Goal: Task Accomplishment & Management: Use online tool/utility

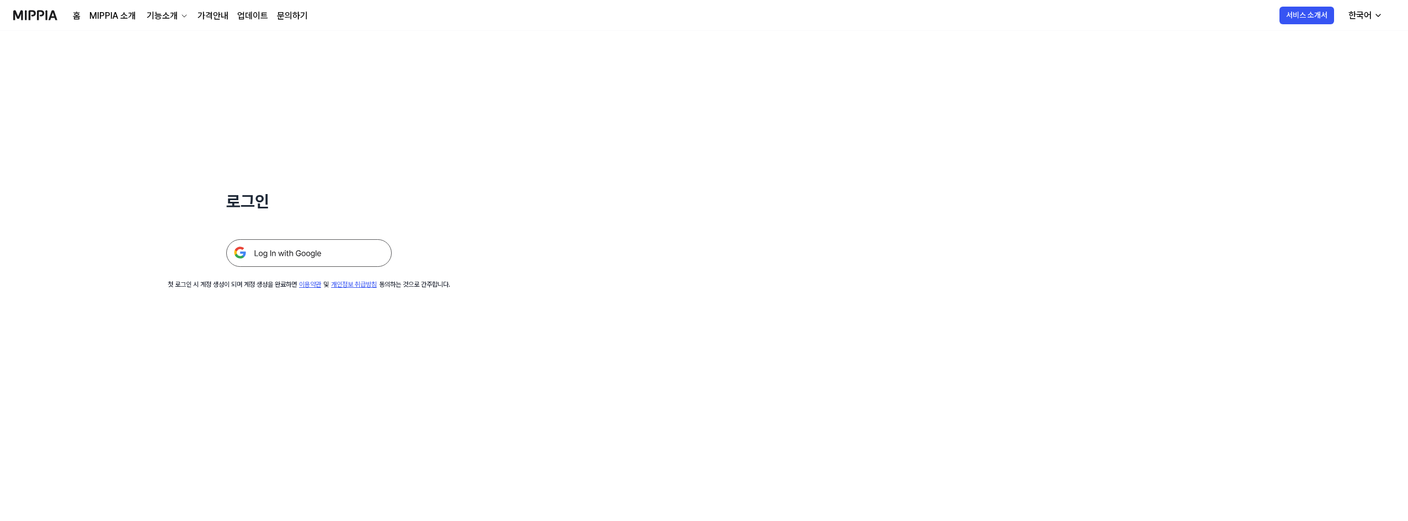
click at [344, 251] on img at bounding box center [309, 253] width 166 height 28
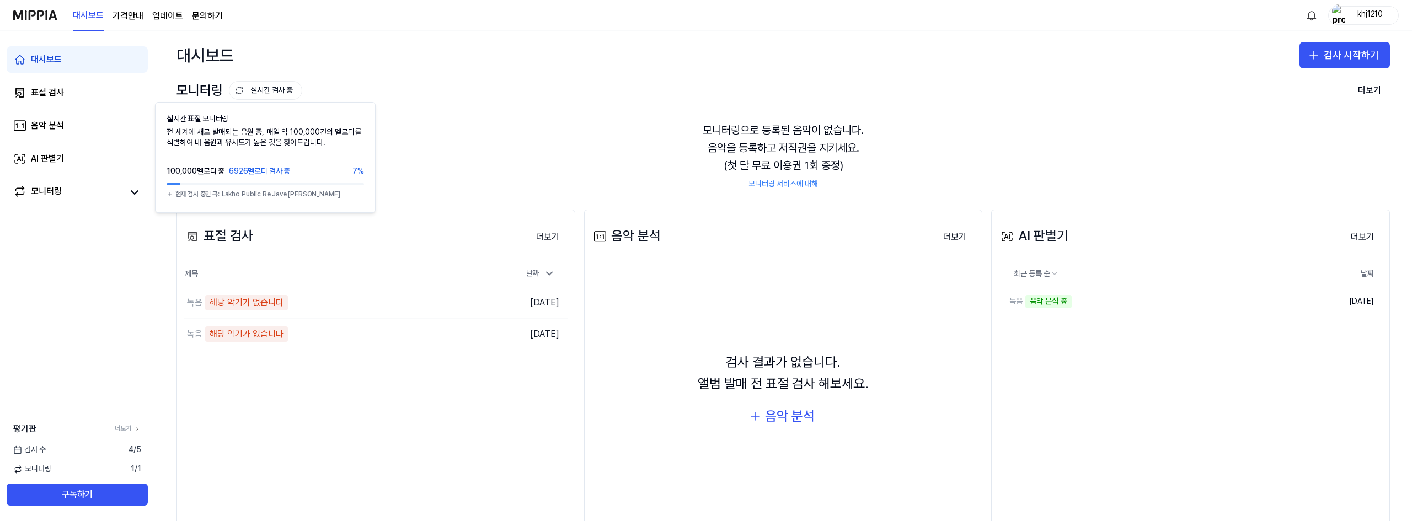
click at [281, 90] on button "실시간 검사 중" at bounding box center [265, 90] width 73 height 19
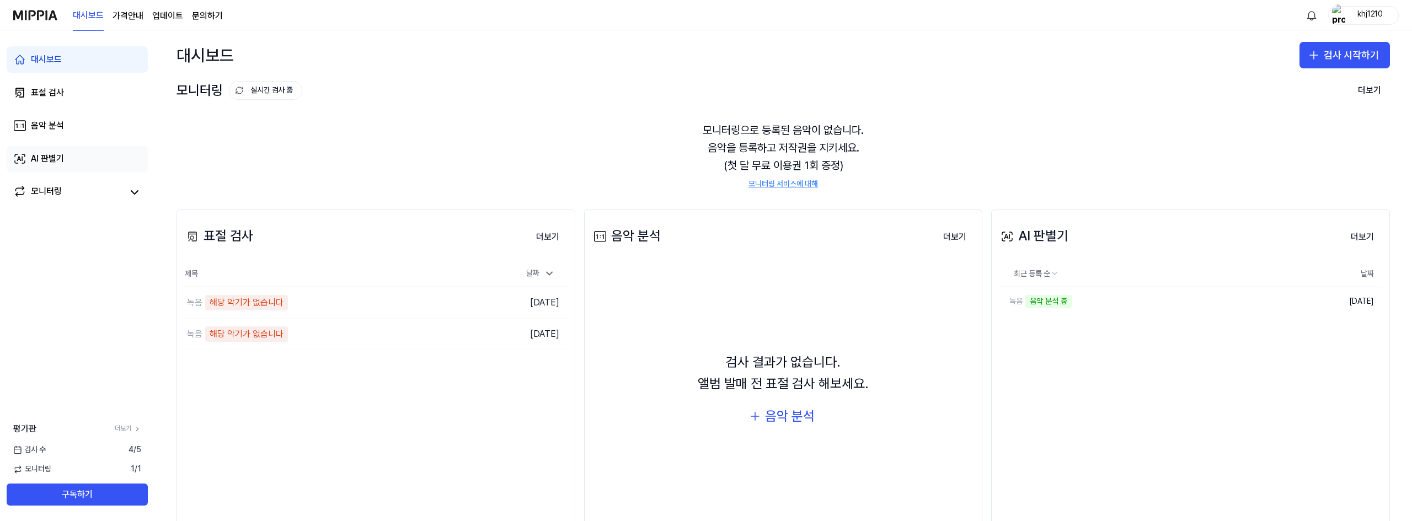
click at [46, 161] on div "AI 판별기" at bounding box center [47, 158] width 33 height 13
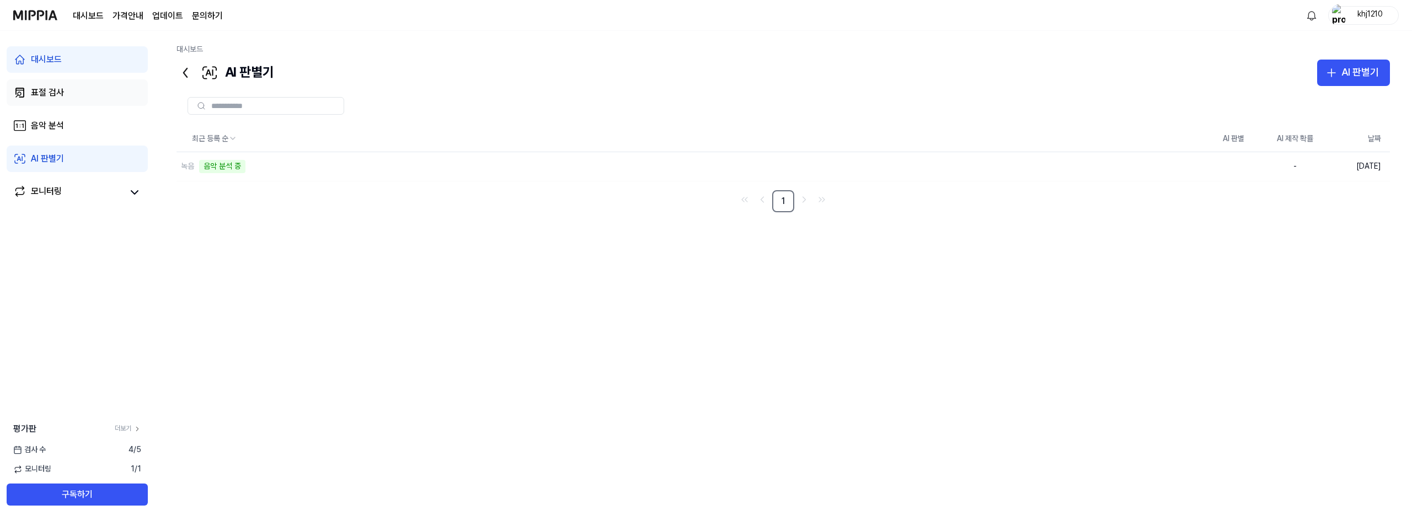
click at [49, 96] on div "표절 검사" at bounding box center [47, 92] width 33 height 13
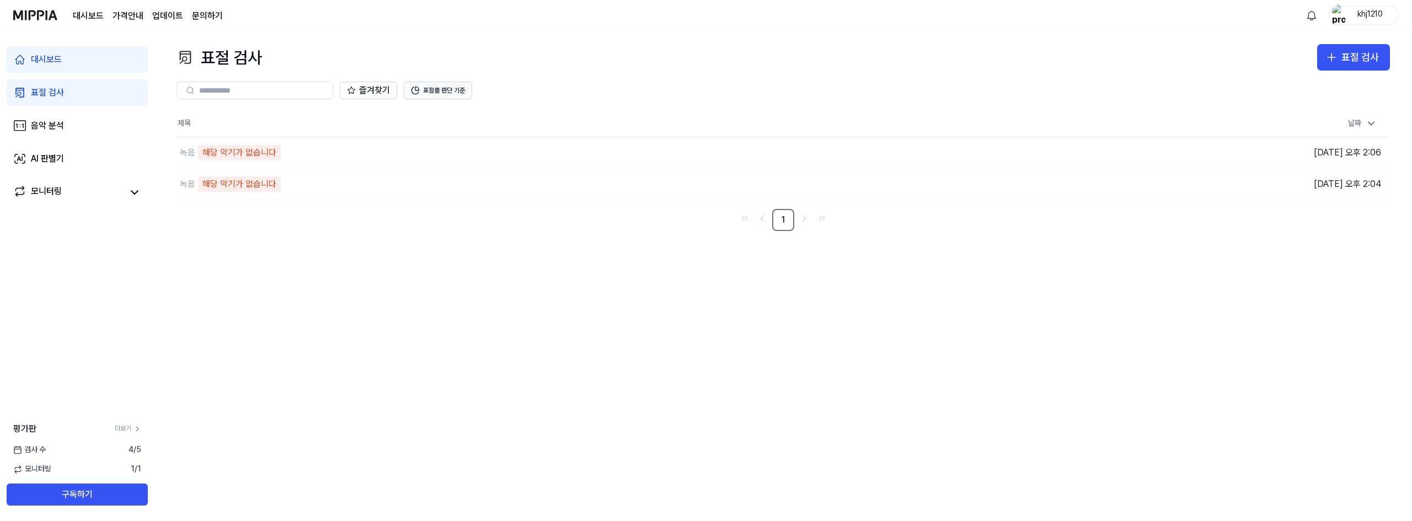
click at [433, 96] on button "표절률 판단 기준" at bounding box center [438, 91] width 68 height 18
click at [1338, 54] on icon "button" at bounding box center [1331, 57] width 13 height 13
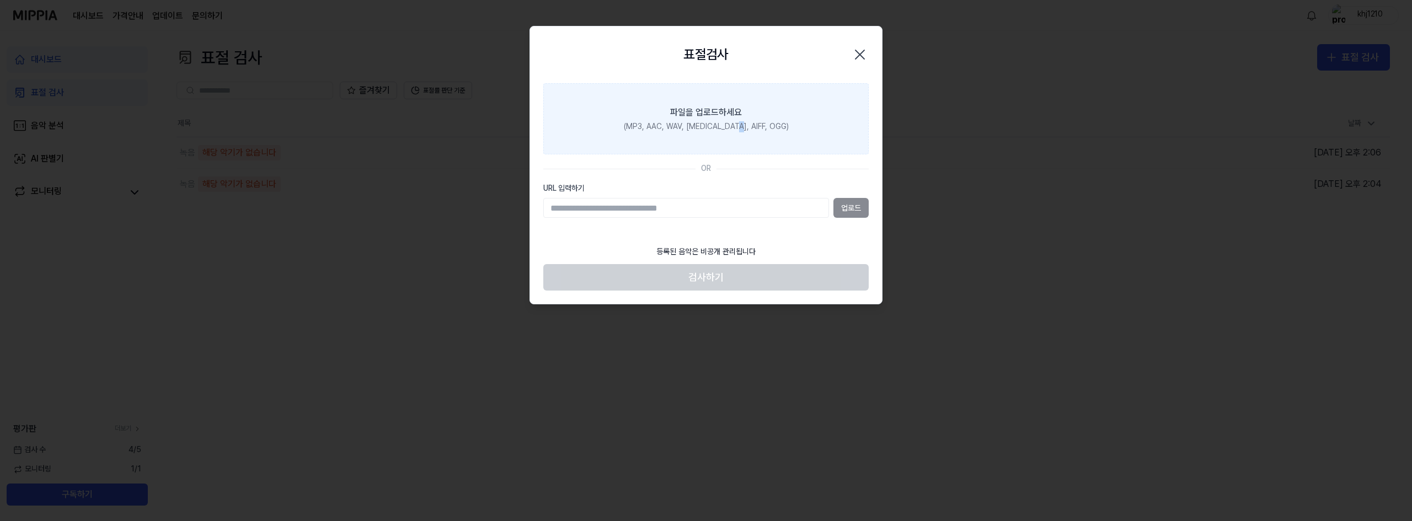
click at [753, 114] on label "파일을 업로드하세요 (MP3, AAC, WAV, [MEDICAL_DATA], AIFF, OGG)" at bounding box center [706, 119] width 326 height 72
click at [750, 141] on label "파일을 업로드하세요 (MP3, AAC, WAV, [MEDICAL_DATA], AIFF, OGG)" at bounding box center [706, 119] width 326 height 72
click at [0, 0] on input "파일을 업로드하세요 (MP3, AAC, WAV, [MEDICAL_DATA], AIFF, OGG)" at bounding box center [0, 0] width 0 height 0
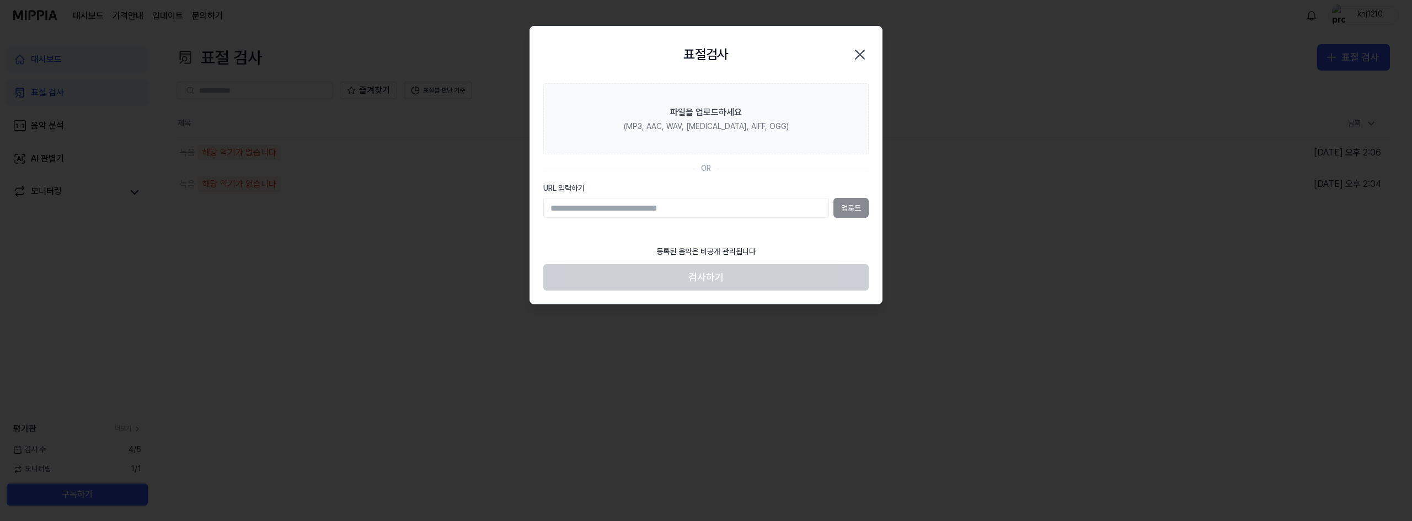
click at [858, 62] on icon "button" at bounding box center [860, 55] width 18 height 18
